Goal: Task Accomplishment & Management: Manage account settings

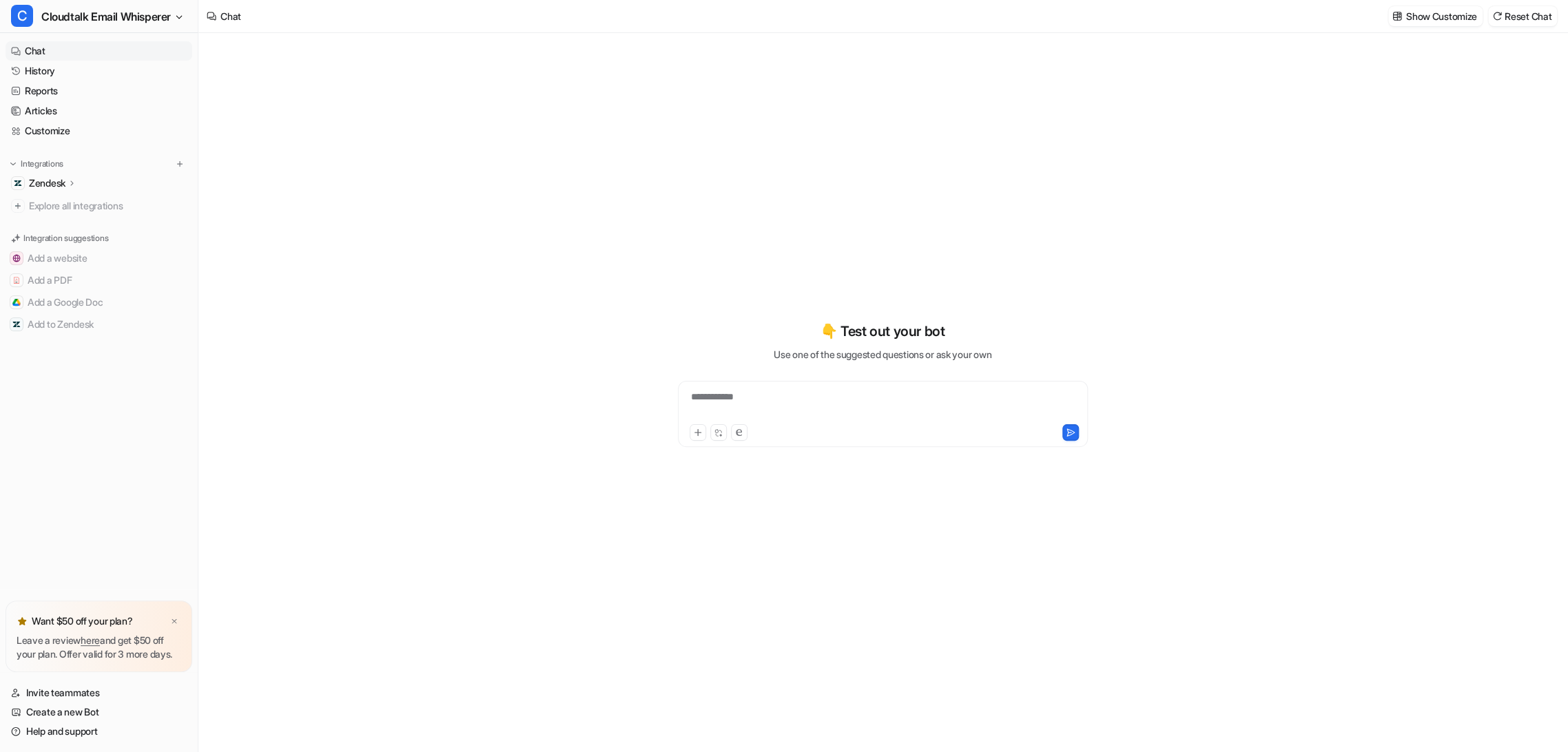
type textarea "**********"
click at [54, 693] on link "Invite teammates" at bounding box center [99, 693] width 187 height 20
click at [176, 618] on img at bounding box center [174, 622] width 8 height 9
click at [81, 690] on link "Invite teammates" at bounding box center [99, 693] width 187 height 20
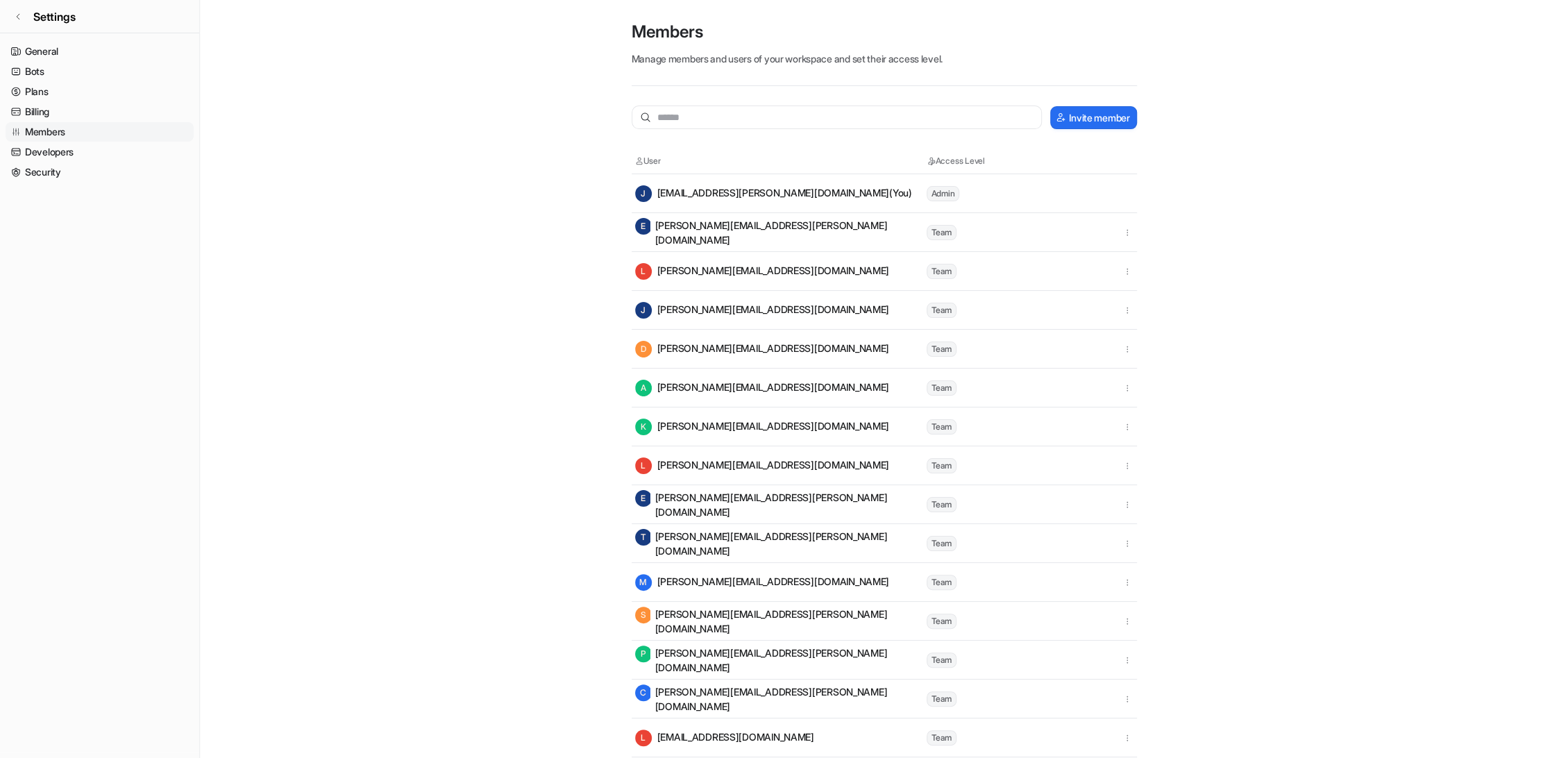
scroll to position [141, 0]
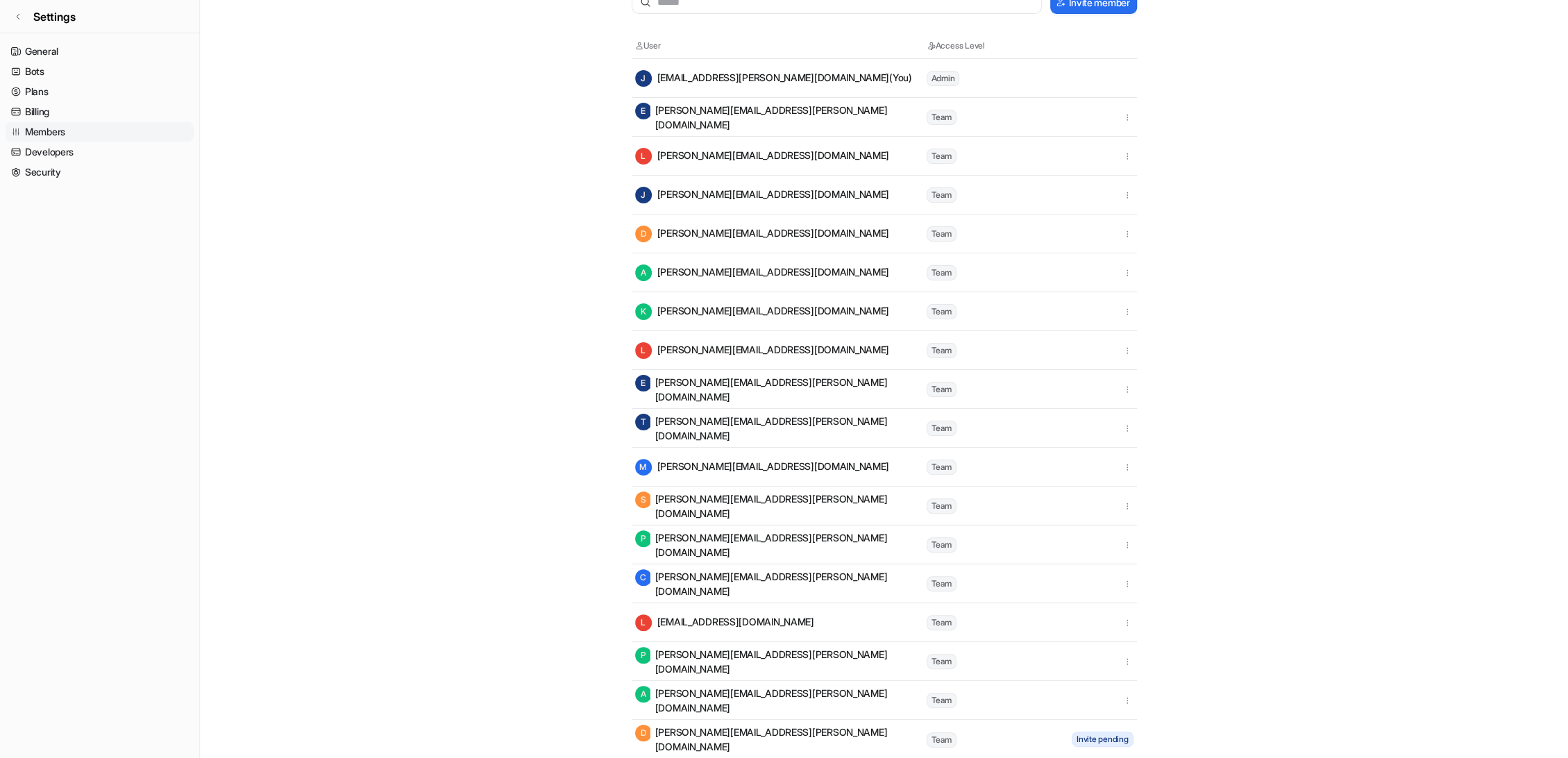
click at [1113, 747] on tr "D [PERSON_NAME][EMAIL_ADDRESS][PERSON_NAME][DOMAIN_NAME] Team Invite pending" at bounding box center [884, 739] width 505 height 39
click at [1108, 739] on span "Invite pending" at bounding box center [1103, 739] width 62 height 15
